Goal: Navigation & Orientation: Find specific page/section

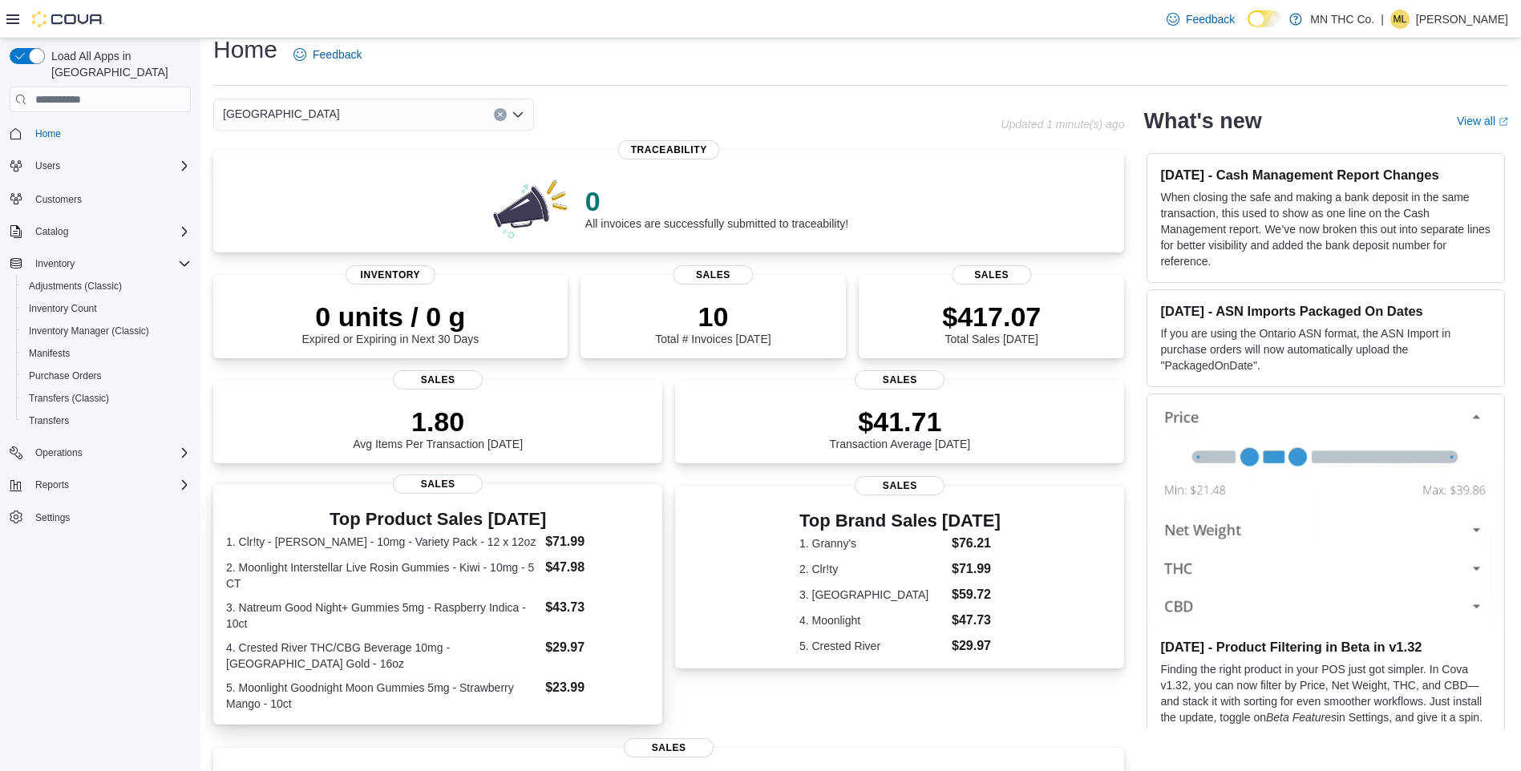
scroll to position [14, 0]
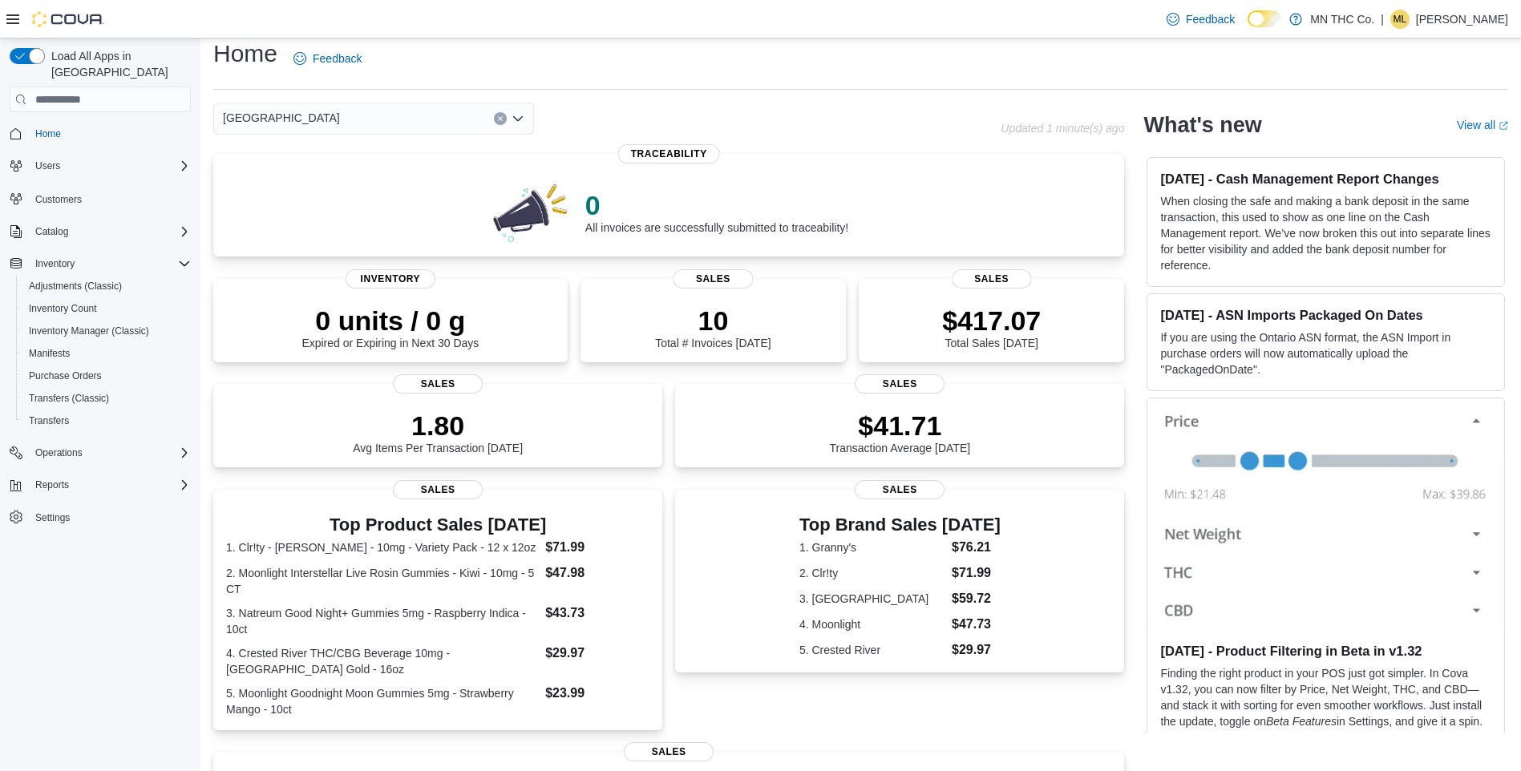
click at [401, 119] on div "Lakeville Combo box. Selected. [GEOGRAPHIC_DATA]. Press Backspace to delete [GE…" at bounding box center [373, 119] width 321 height 32
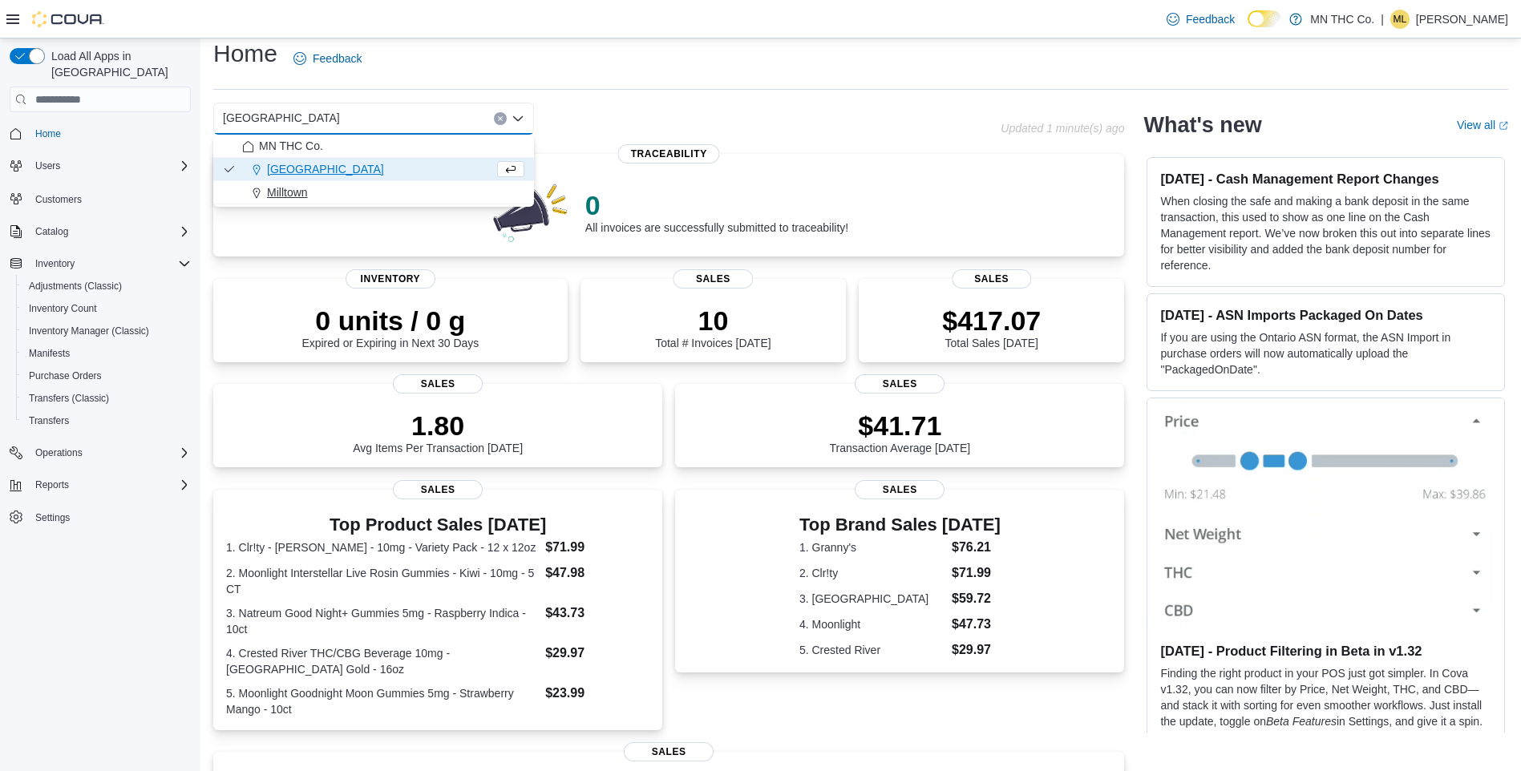
click at [315, 194] on div "Milltown" at bounding box center [383, 192] width 282 height 16
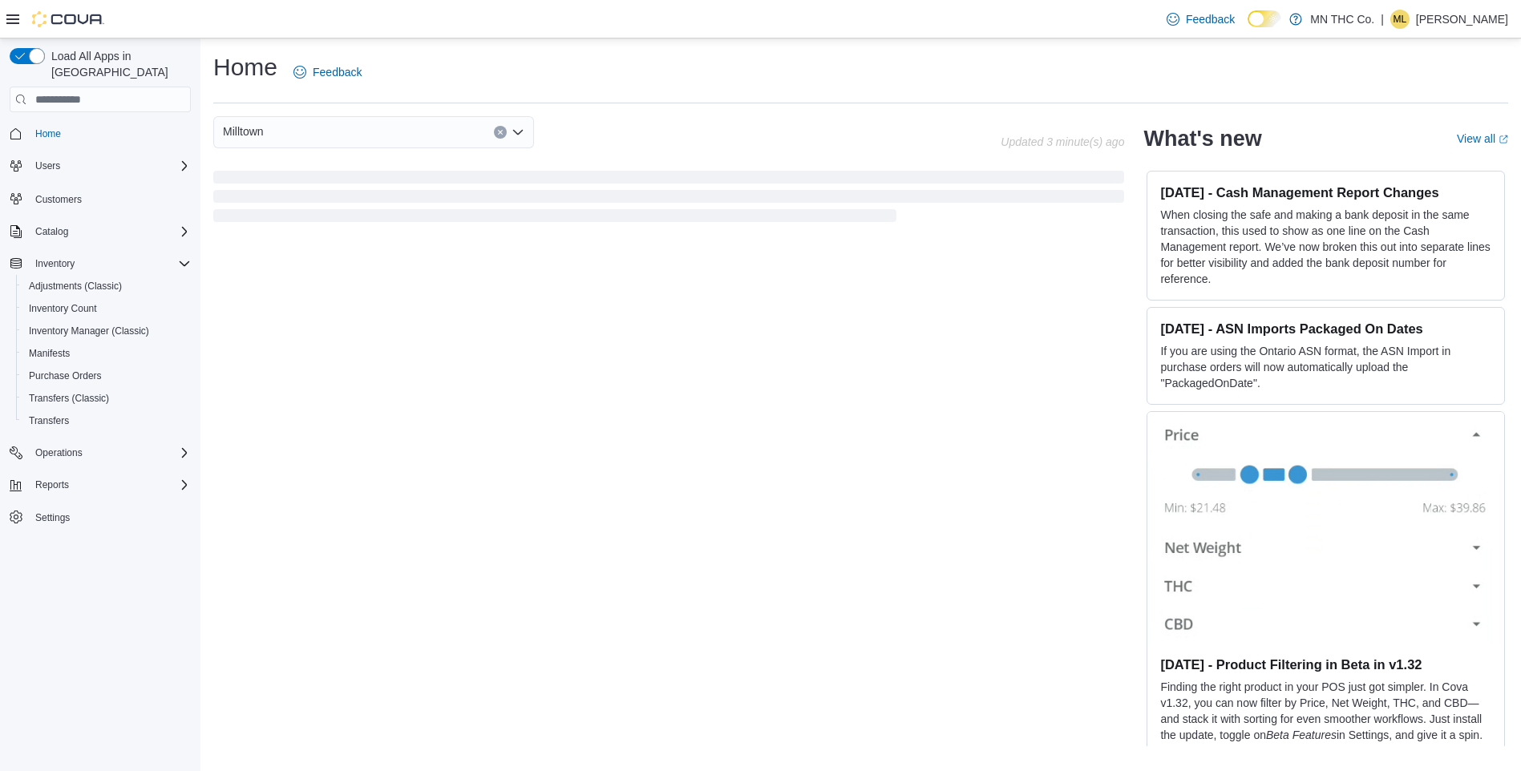
scroll to position [0, 0]
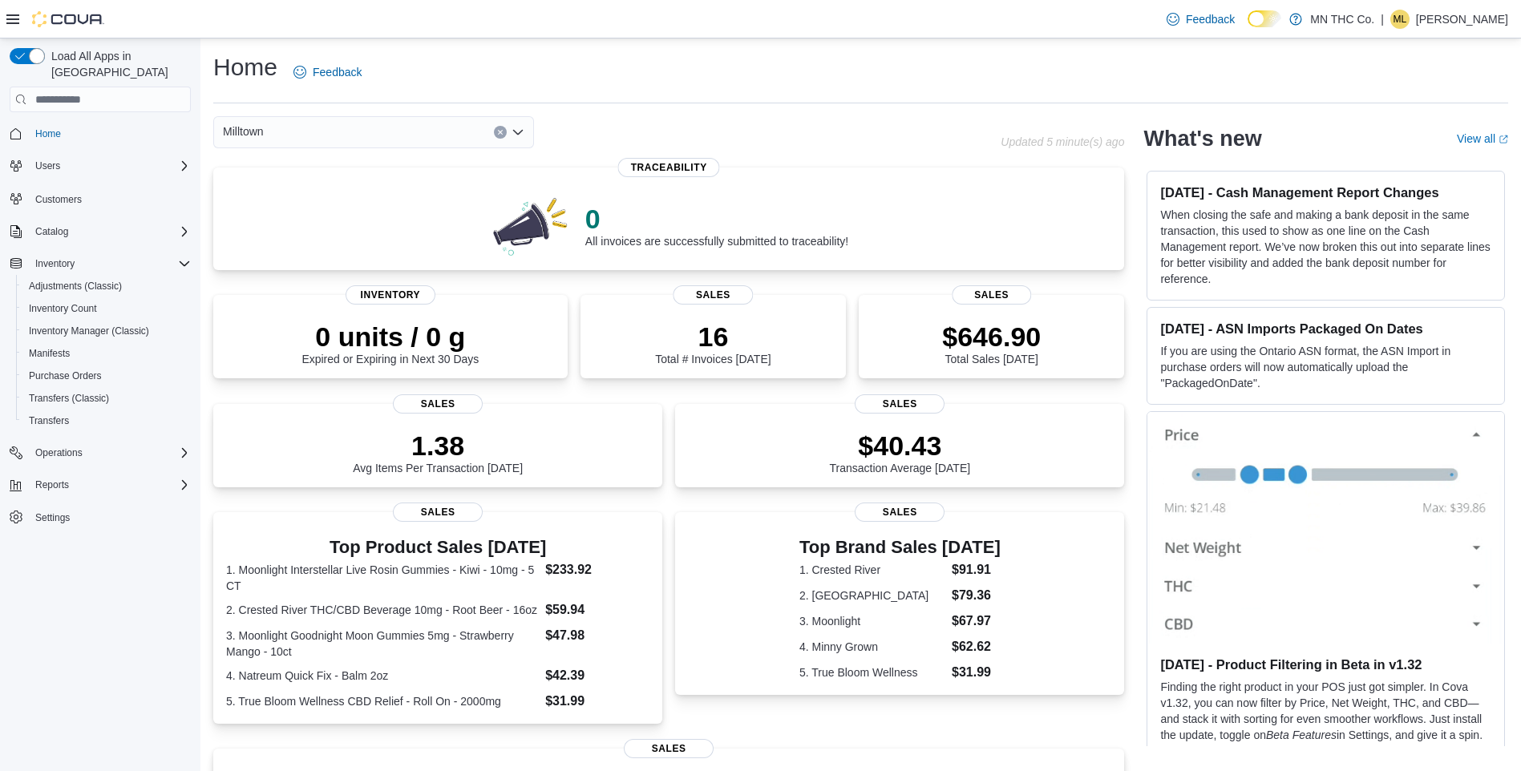
click at [1431, 15] on p "[PERSON_NAME]" at bounding box center [1462, 19] width 92 height 19
click at [1422, 165] on span "Sign Out" at bounding box center [1404, 158] width 43 height 16
